Goal: Navigation & Orientation: Find specific page/section

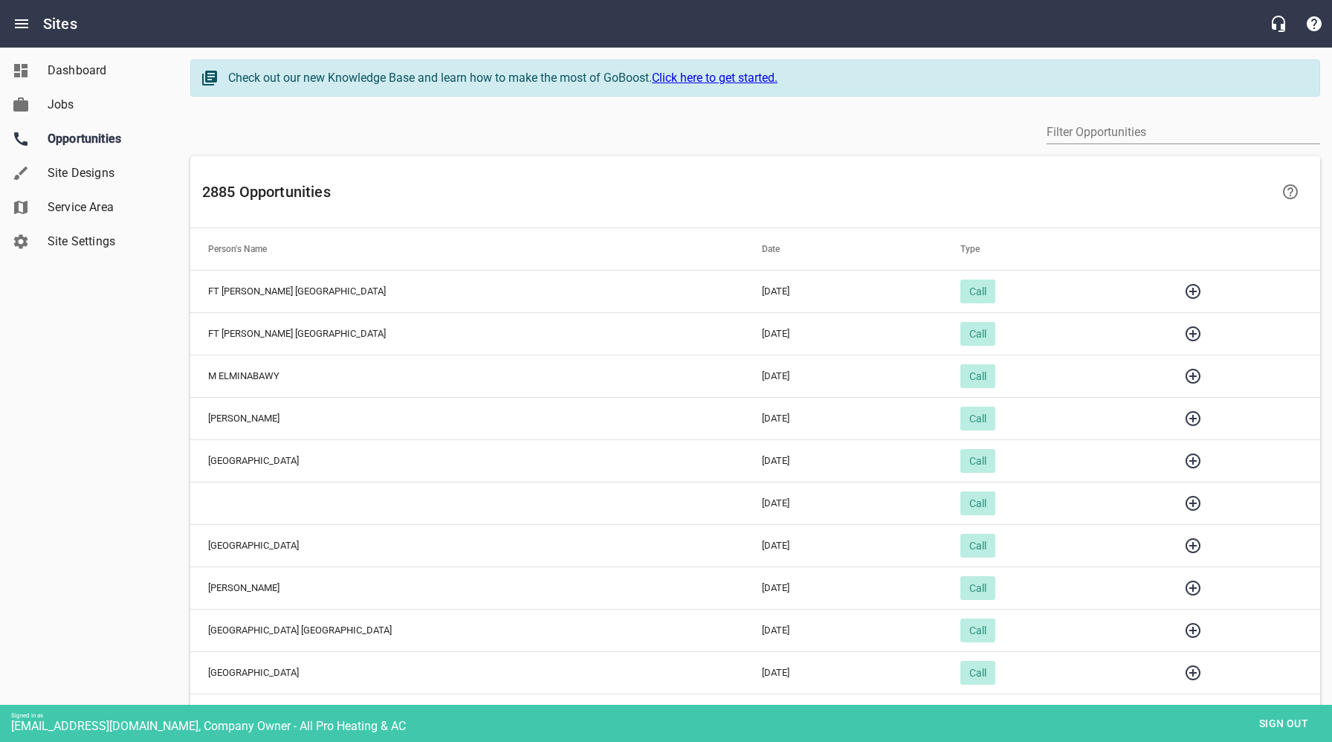
click at [1184, 461] on icon "button" at bounding box center [1193, 461] width 18 height 18
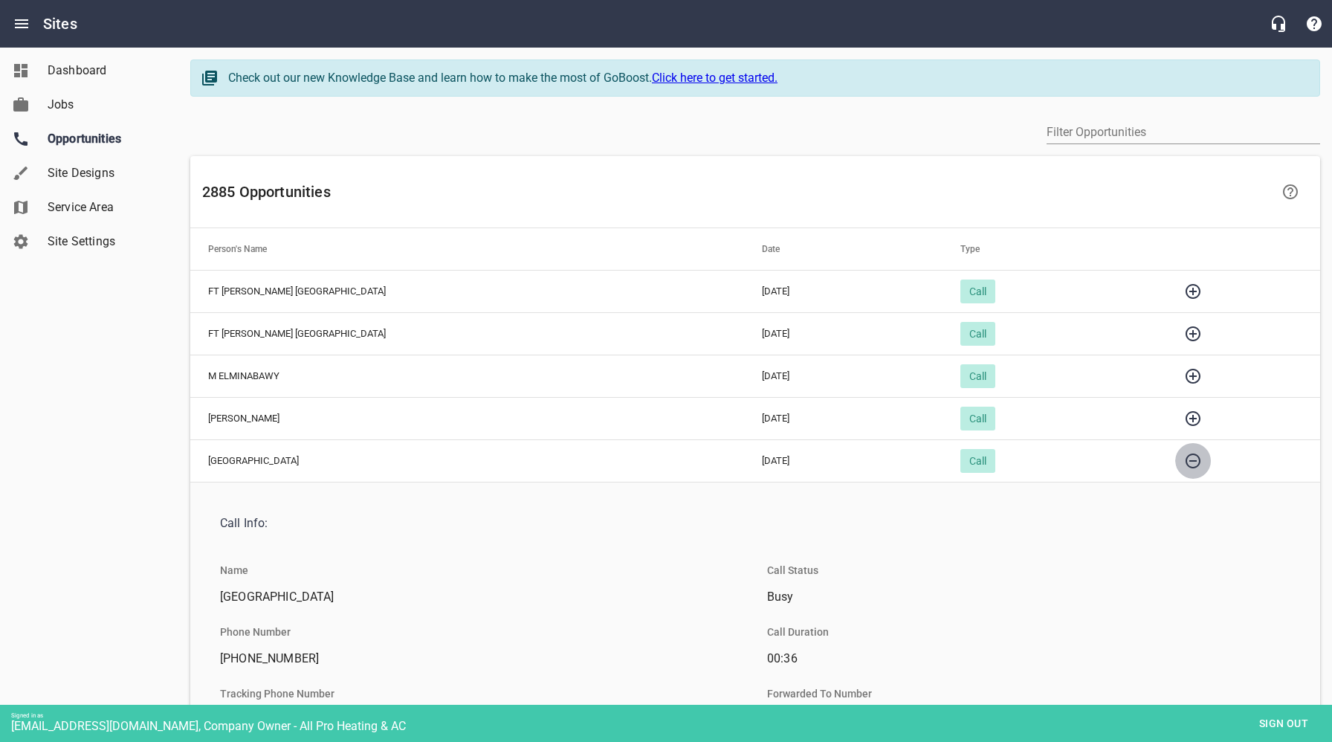
click at [1184, 461] on icon "button" at bounding box center [1193, 461] width 18 height 18
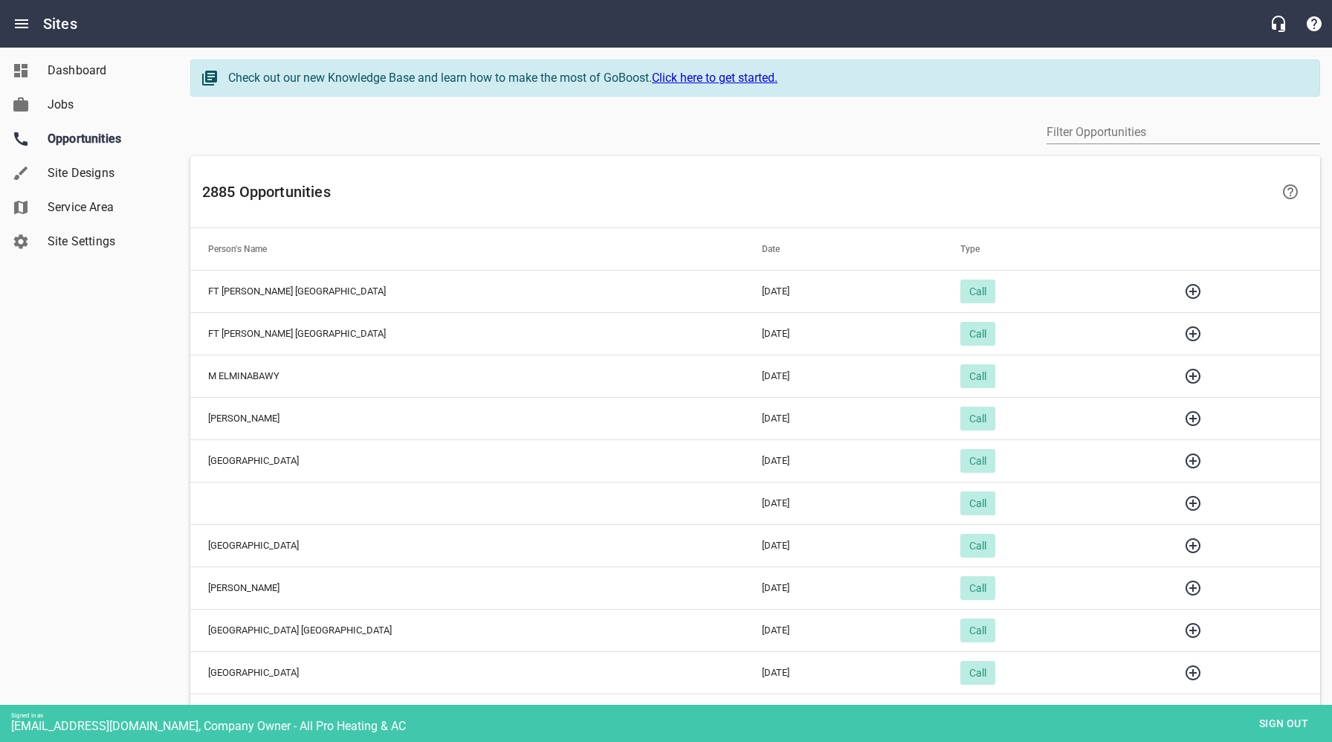
click at [1184, 418] on icon "button" at bounding box center [1193, 418] width 18 height 18
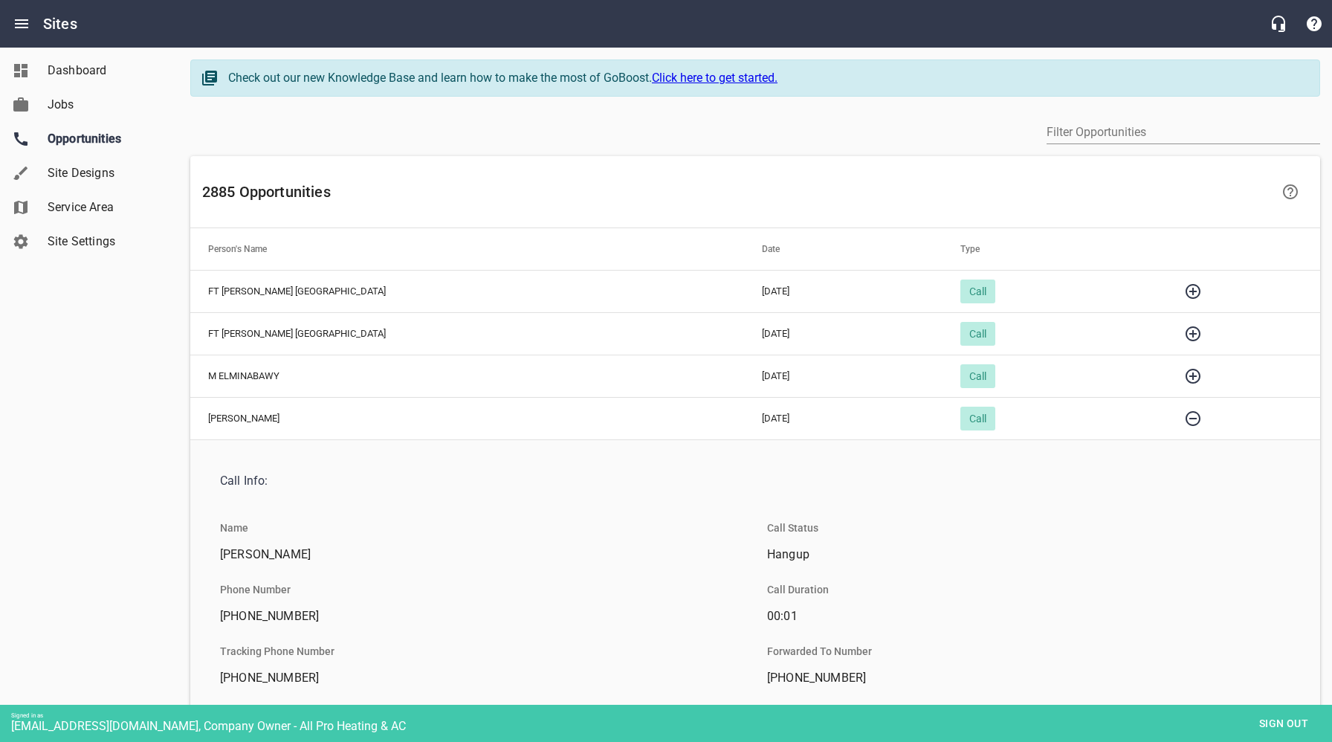
click at [1184, 418] on icon "button" at bounding box center [1193, 418] width 18 height 18
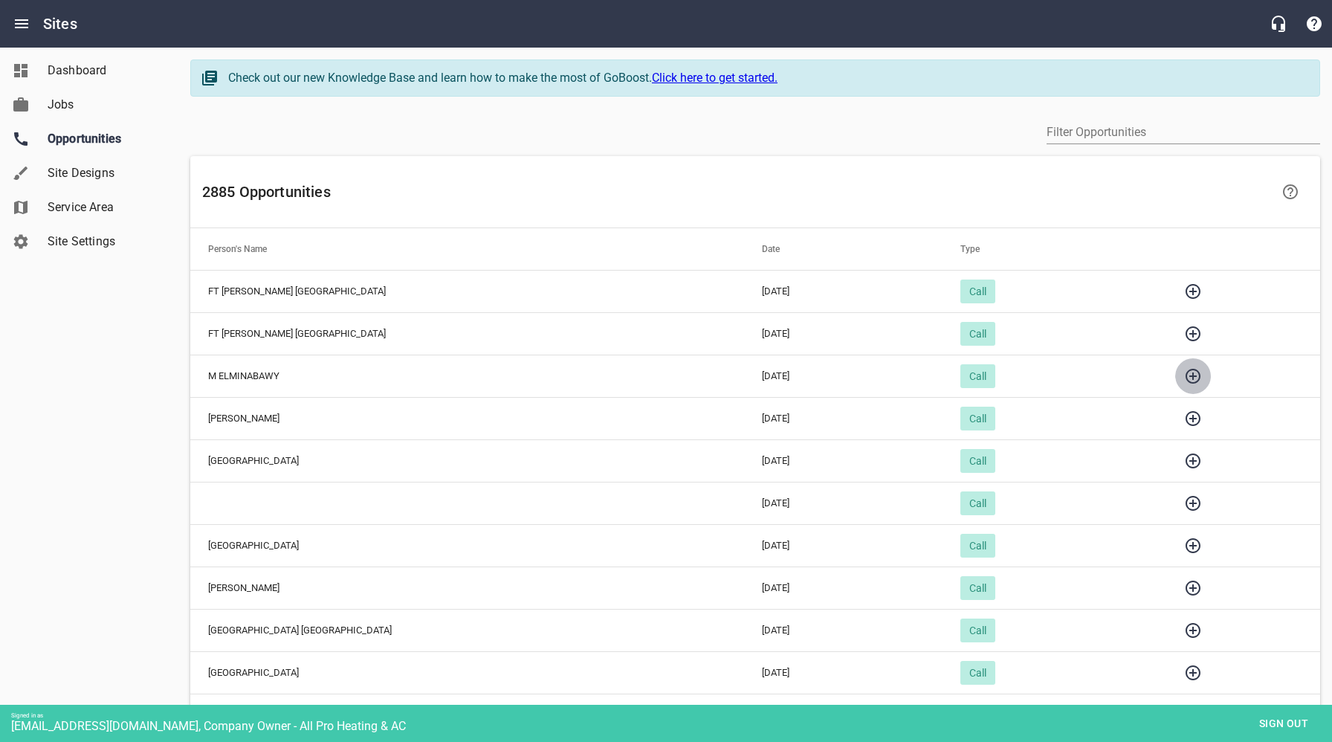
click at [1184, 376] on icon "button" at bounding box center [1193, 376] width 18 height 18
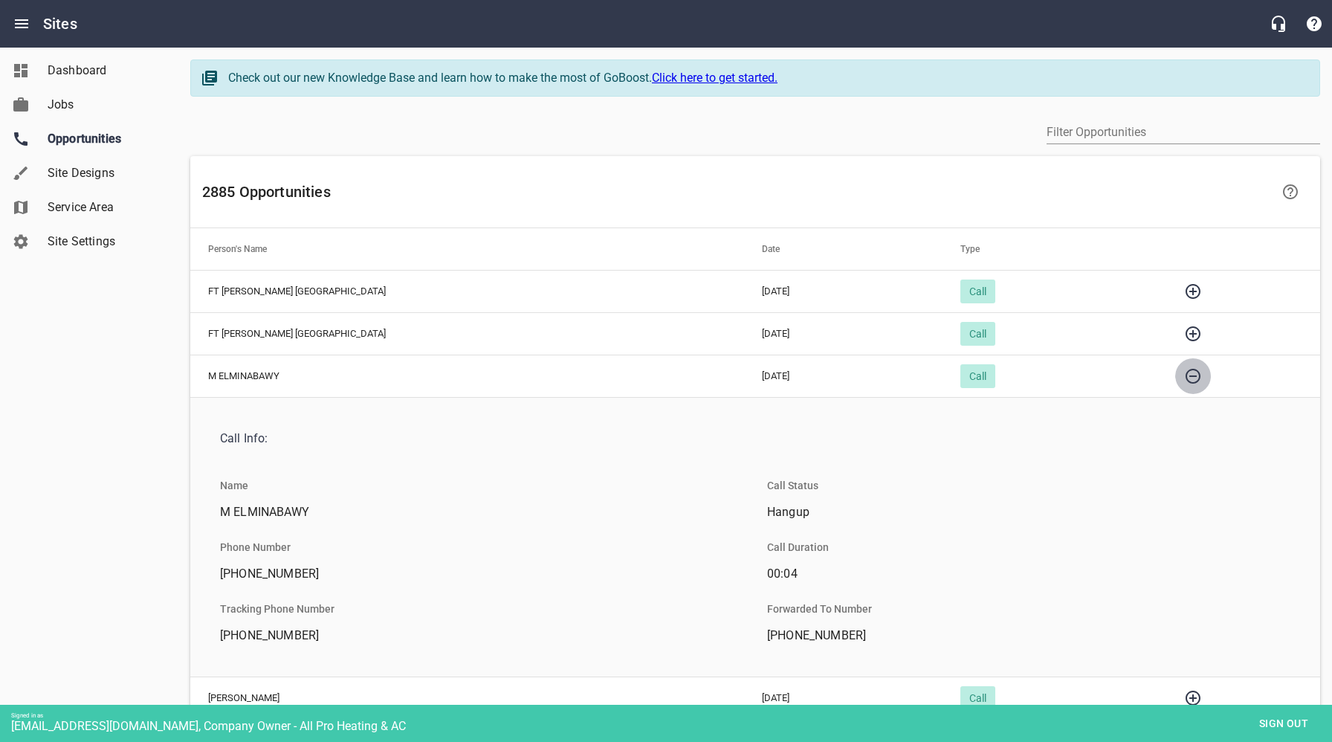
click at [1184, 376] on icon "button" at bounding box center [1193, 376] width 18 height 18
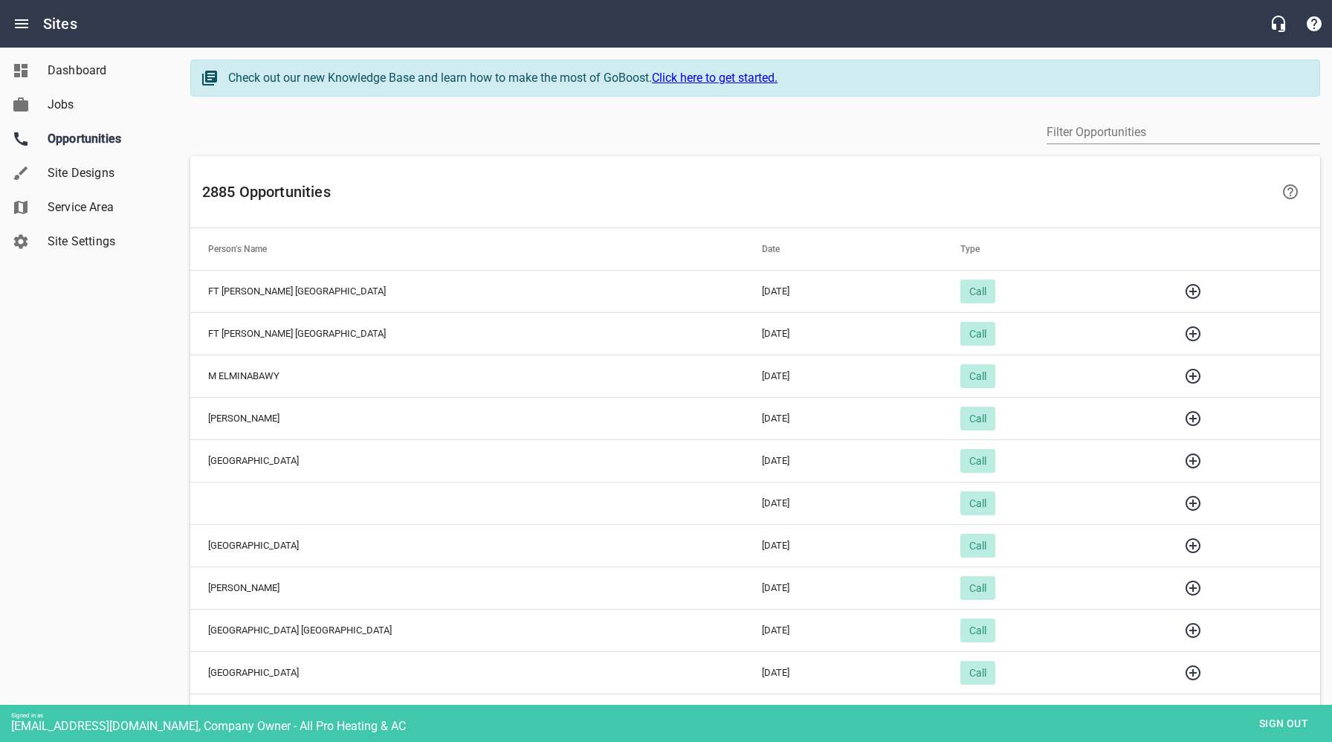
click at [1184, 335] on icon "button" at bounding box center [1193, 334] width 18 height 18
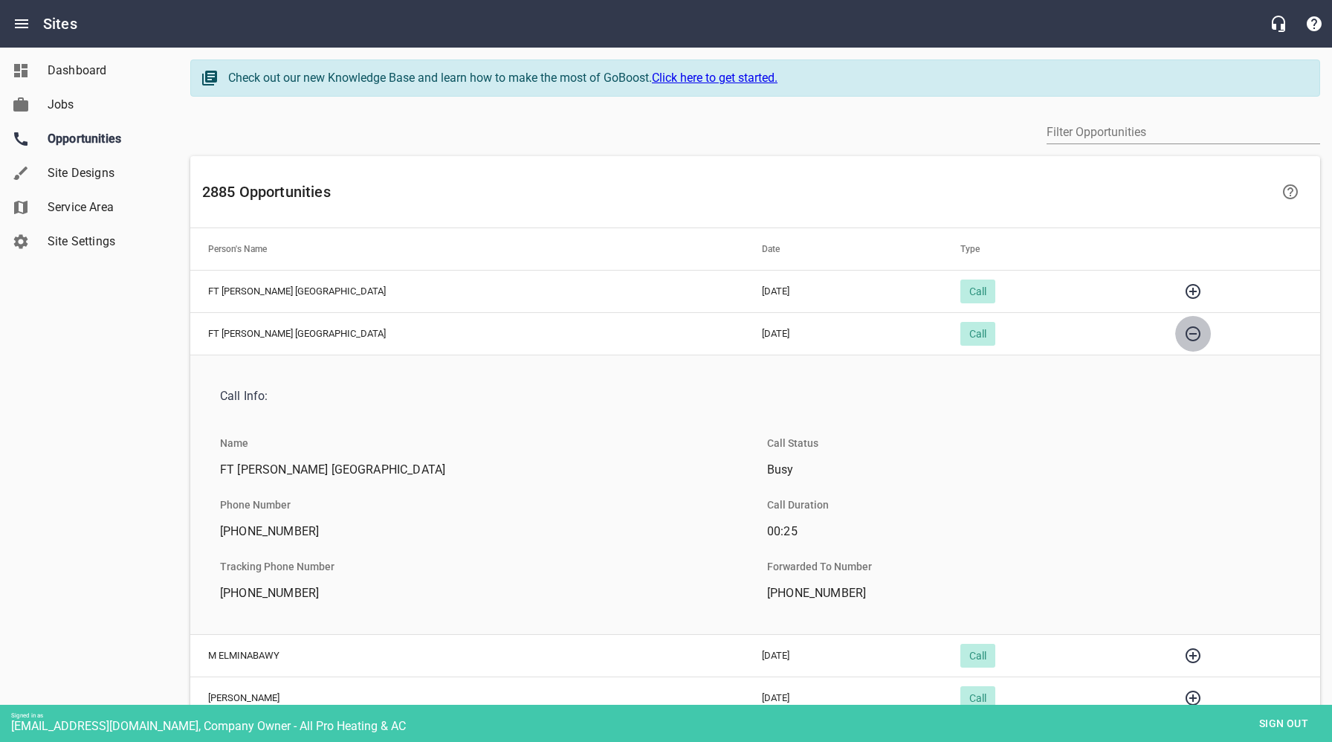
click at [1184, 334] on icon "button" at bounding box center [1193, 334] width 18 height 18
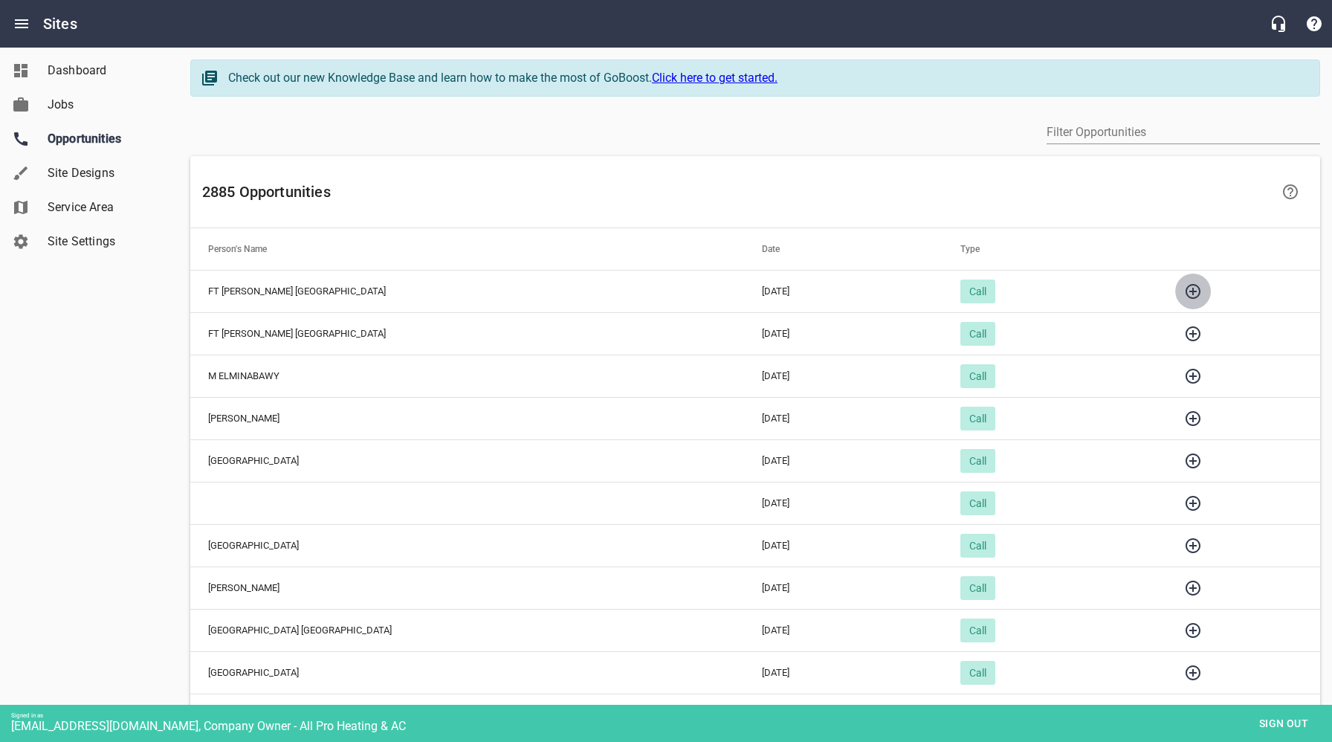
click at [1185, 287] on icon "button" at bounding box center [1192, 291] width 15 height 15
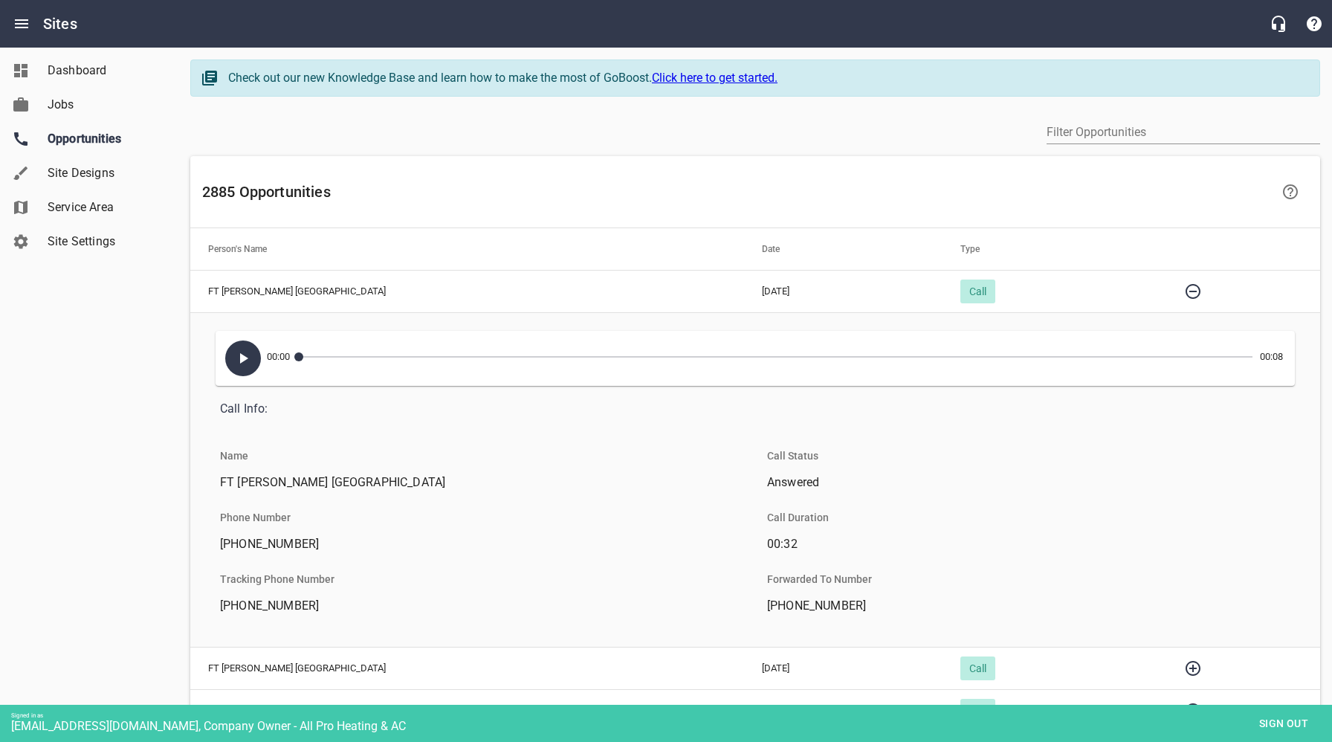
click at [244, 360] on icon "button" at bounding box center [243, 358] width 18 height 18
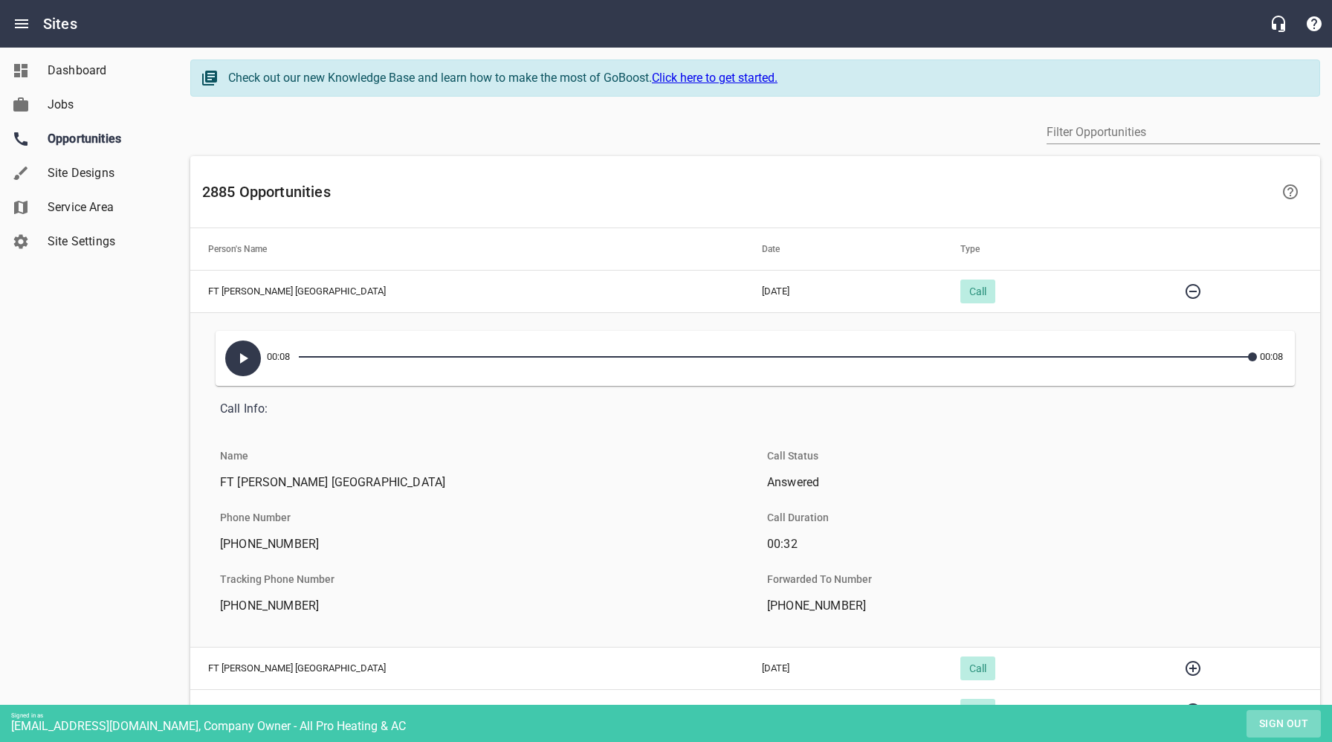
click at [1285, 724] on span "Sign out" at bounding box center [1283, 723] width 62 height 19
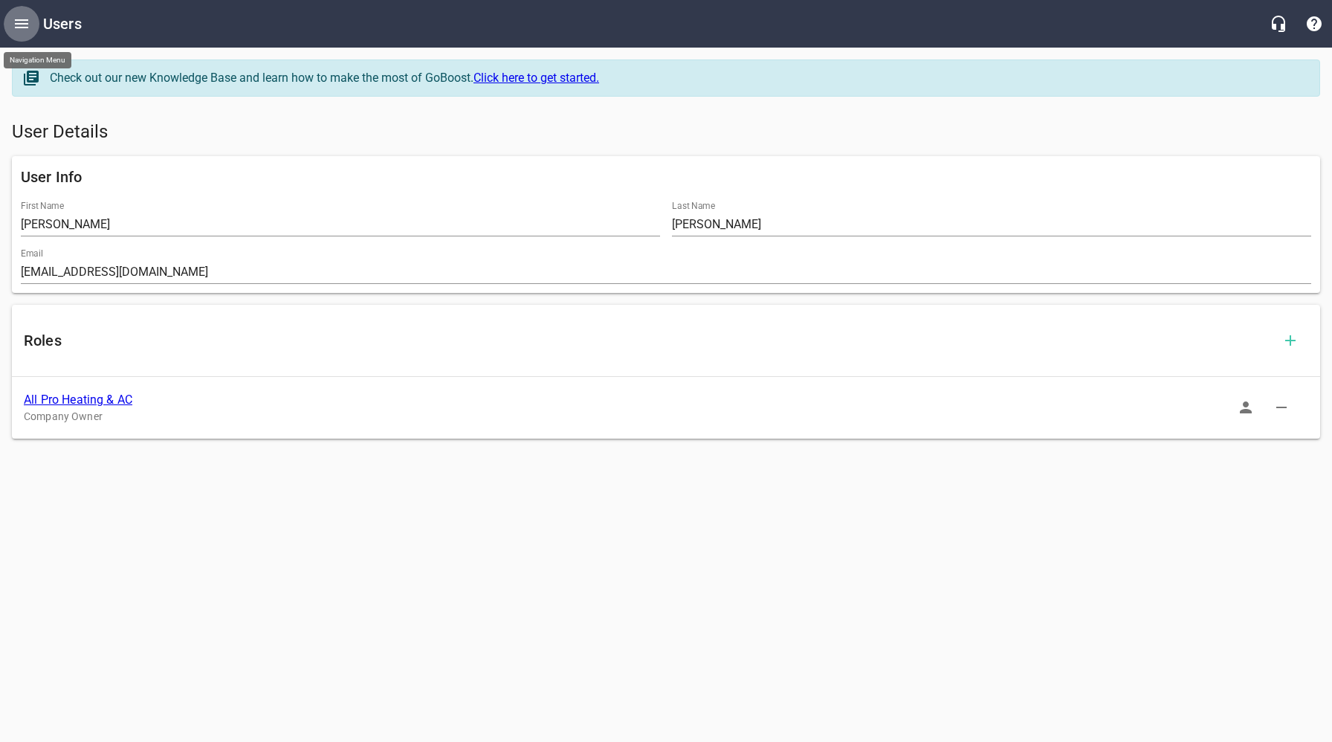
click at [22, 20] on icon "Open drawer" at bounding box center [21, 23] width 13 height 9
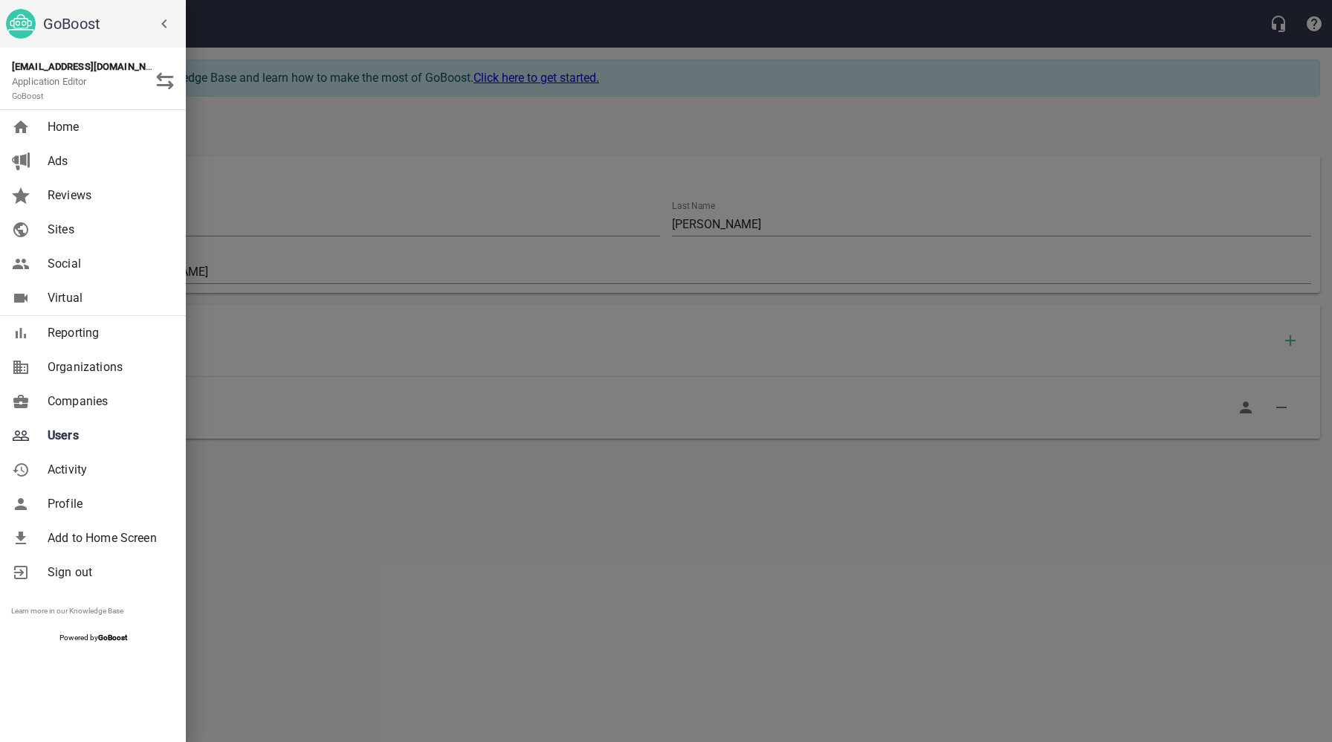
click at [85, 408] on span "Companies" at bounding box center [108, 401] width 120 height 18
